Goal: Task Accomplishment & Management: Manage account settings

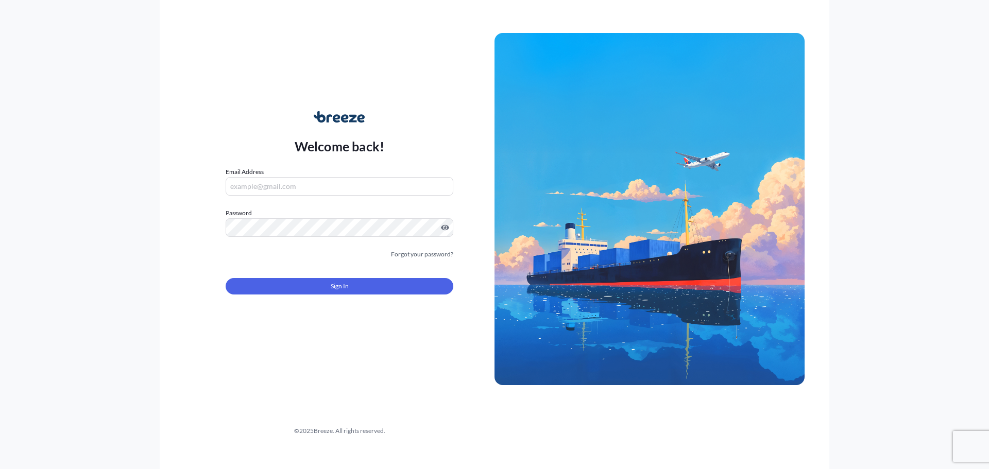
click at [297, 185] on input "Email Address" at bounding box center [340, 186] width 228 height 19
click at [260, 192] on input "Email Address" at bounding box center [340, 186] width 228 height 19
click at [279, 184] on input "Email Address" at bounding box center [340, 186] width 228 height 19
click at [251, 184] on input "Email Address" at bounding box center [340, 186] width 228 height 19
click at [265, 182] on input "Email Address" at bounding box center [340, 186] width 228 height 19
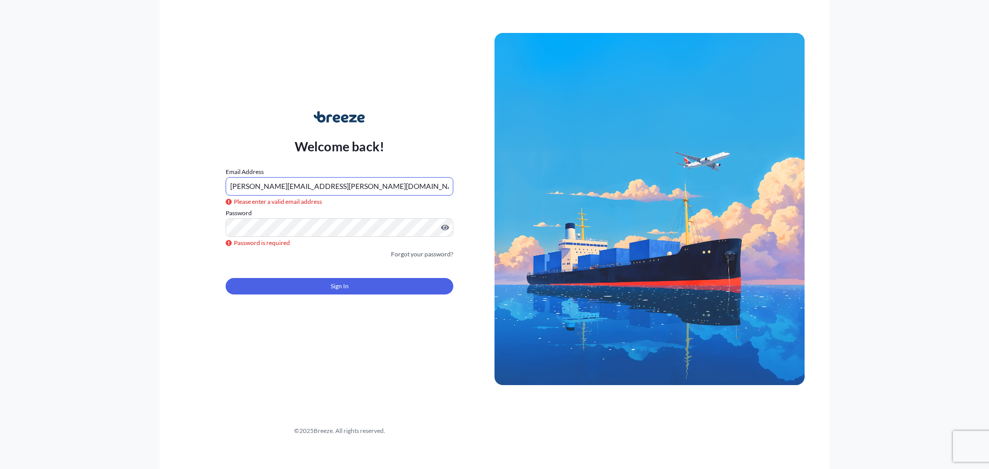
type input "[PERSON_NAME][EMAIL_ADDRESS][PERSON_NAME][DOMAIN_NAME]"
click at [417, 250] on link "Forgot your password?" at bounding box center [422, 254] width 62 height 10
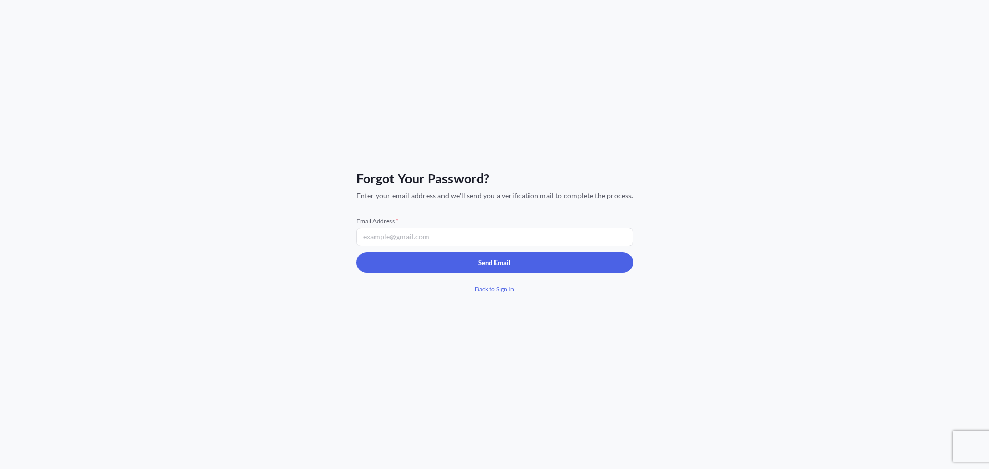
click at [403, 235] on input "Email Address *" at bounding box center [495, 237] width 277 height 19
type input "[PERSON_NAME][EMAIL_ADDRESS][PERSON_NAME][DOMAIN_NAME]"
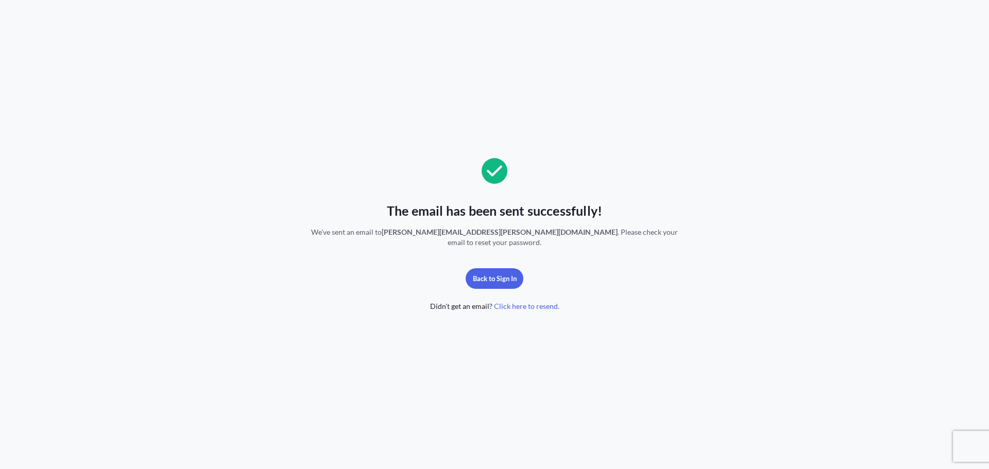
click at [521, 310] on span "Click here to resend." at bounding box center [526, 306] width 65 height 10
click at [525, 306] on span "Click here to resend." at bounding box center [526, 306] width 65 height 10
